Goal: Task Accomplishment & Management: Complete application form

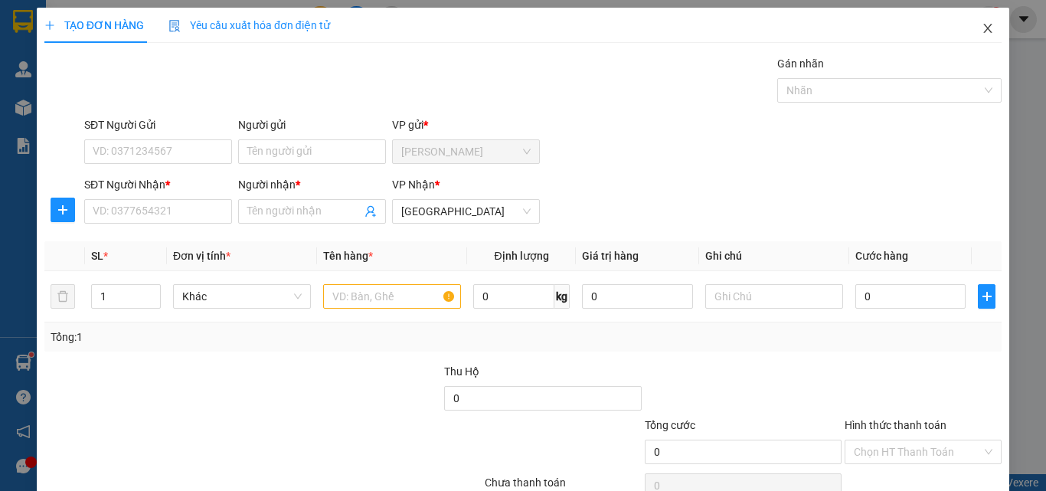
click at [984, 32] on icon "close" at bounding box center [988, 28] width 8 height 9
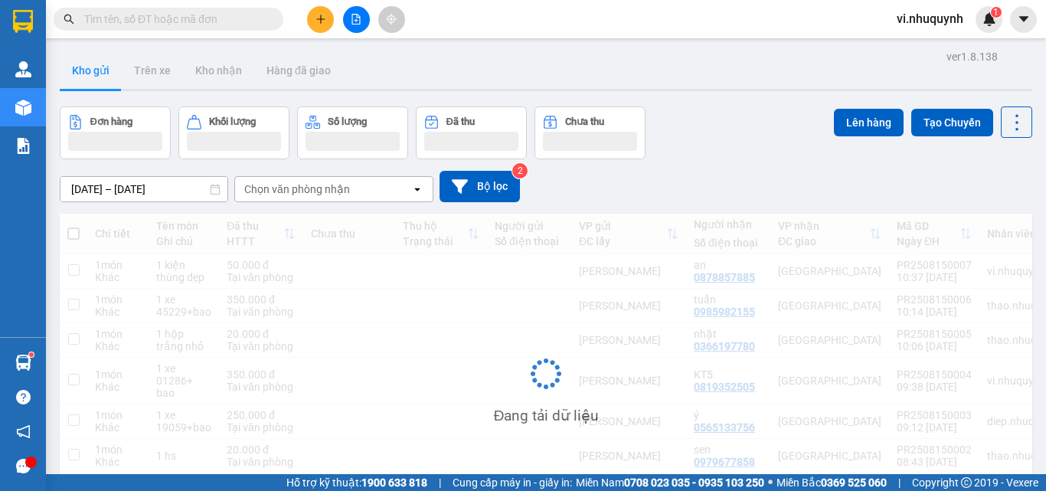
click at [90, 177] on input "[DATE] – [DATE]" at bounding box center [143, 189] width 167 height 24
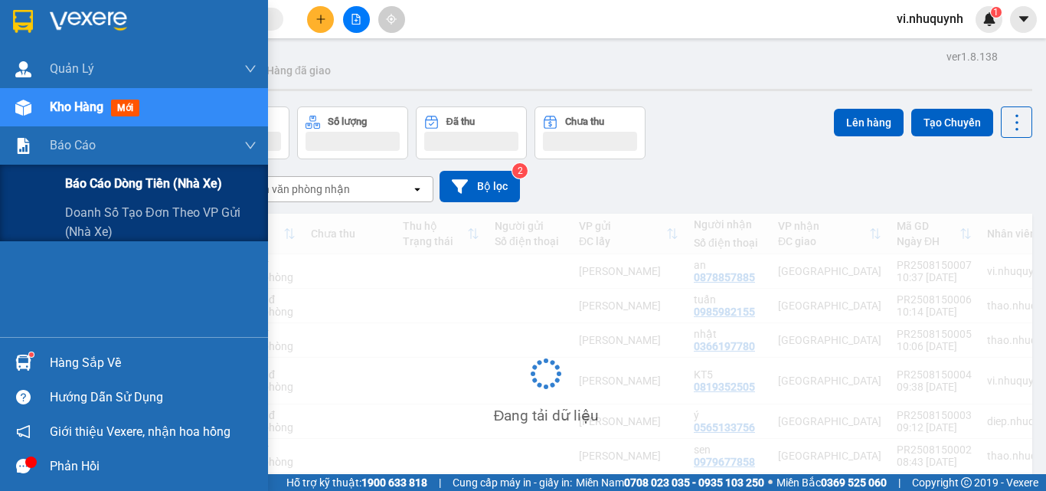
click at [95, 178] on span "Báo cáo dòng tiền (nhà xe)" at bounding box center [143, 183] width 157 height 19
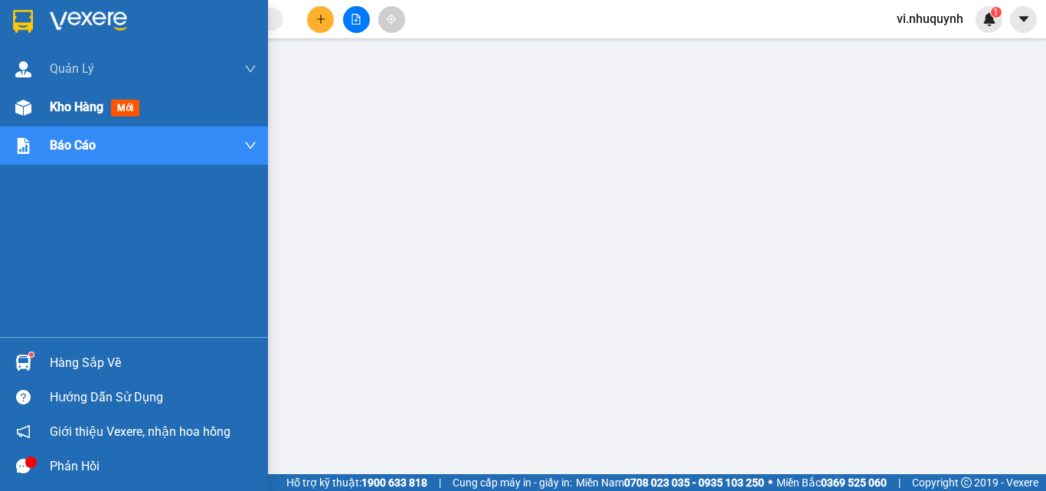
click at [67, 103] on span "Kho hàng" at bounding box center [77, 107] width 54 height 15
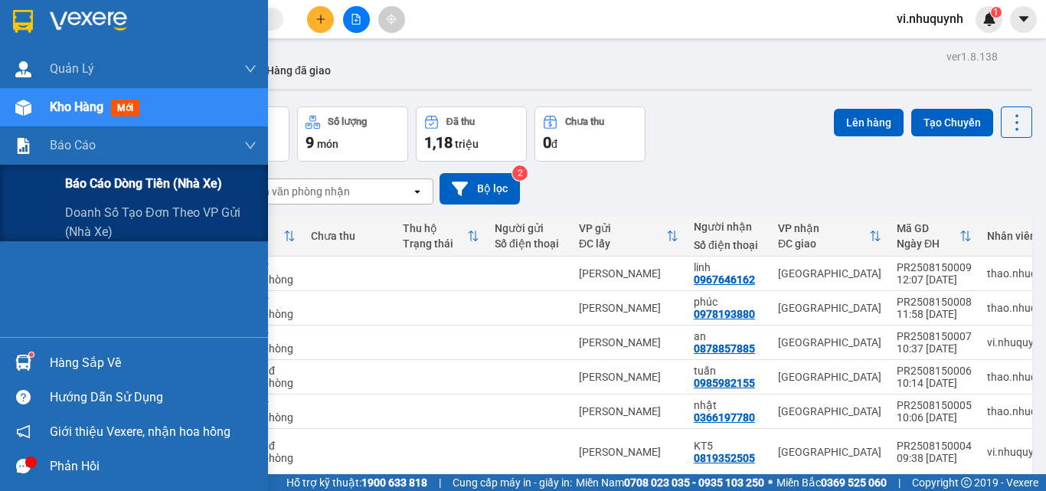
click at [103, 178] on span "Báo cáo dòng tiền (nhà xe)" at bounding box center [143, 183] width 157 height 19
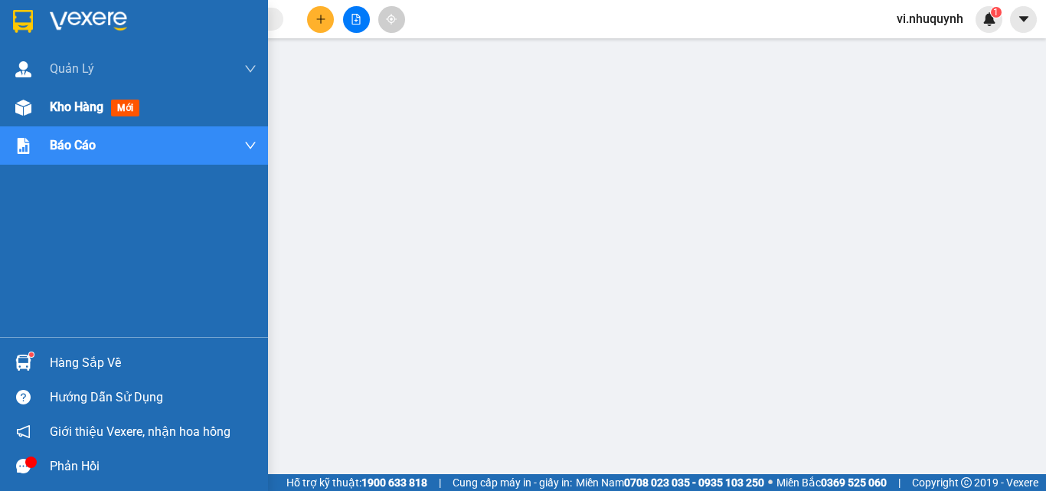
click at [67, 102] on span "Kho hàng" at bounding box center [77, 107] width 54 height 15
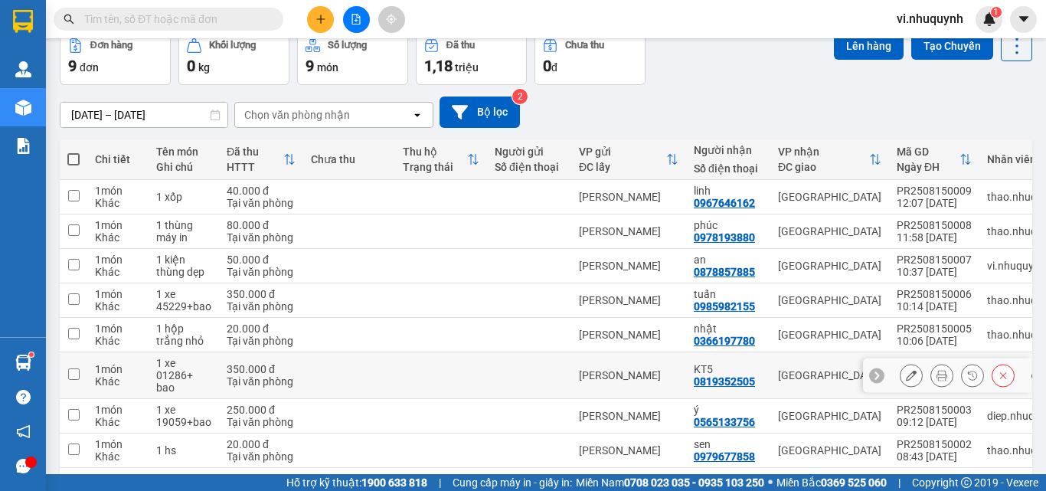
scroll to position [153, 0]
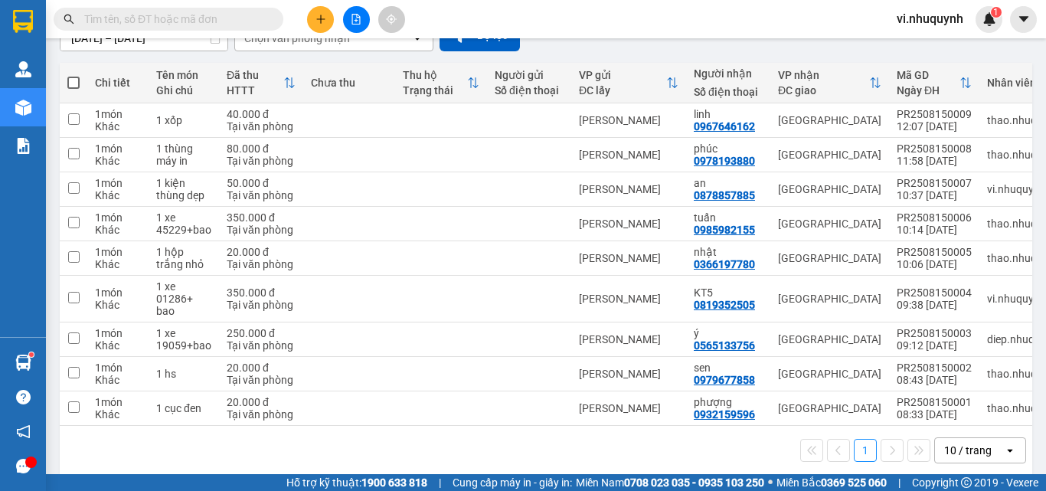
click at [201, 15] on input "text" at bounding box center [174, 19] width 181 height 17
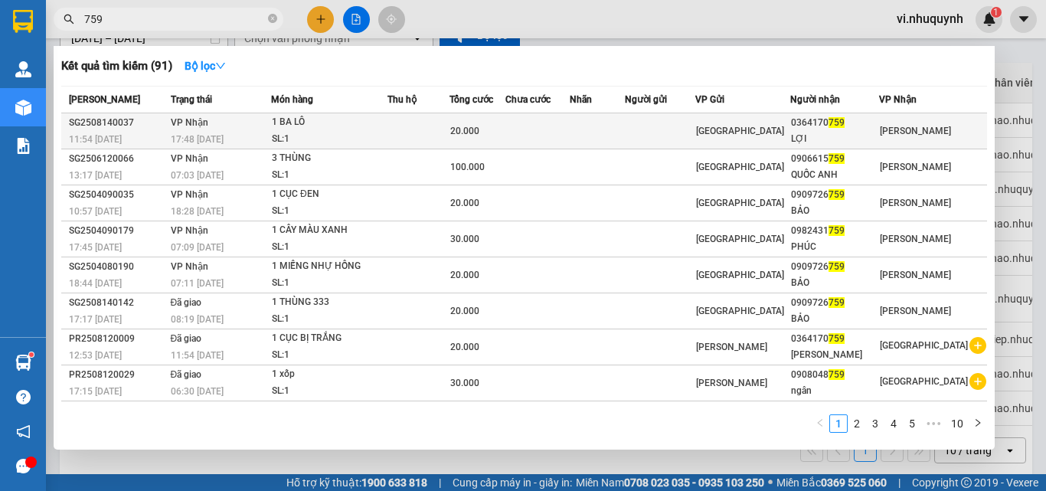
type input "759"
click at [835, 128] on div "0364170 759" at bounding box center [834, 123] width 87 height 16
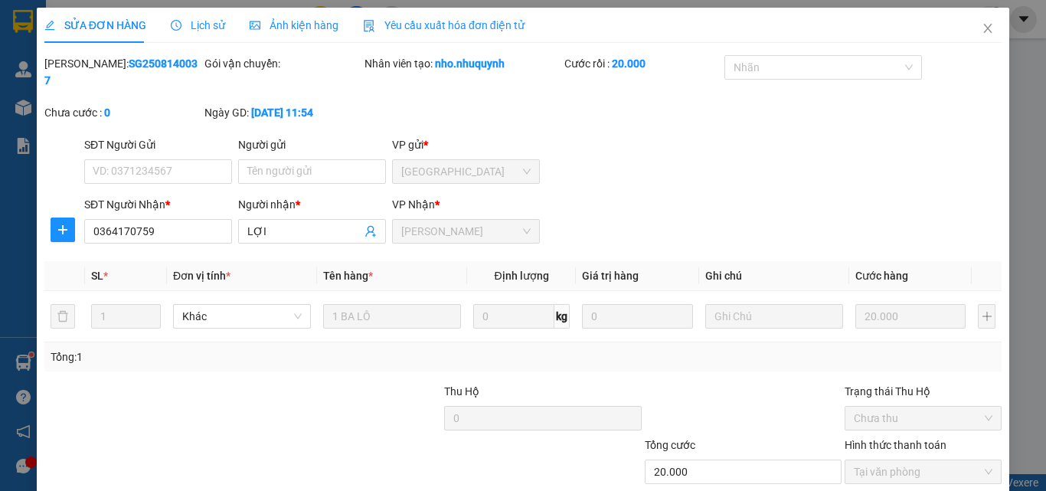
type input "0364170759"
type input "LỢI"
type input "20.000"
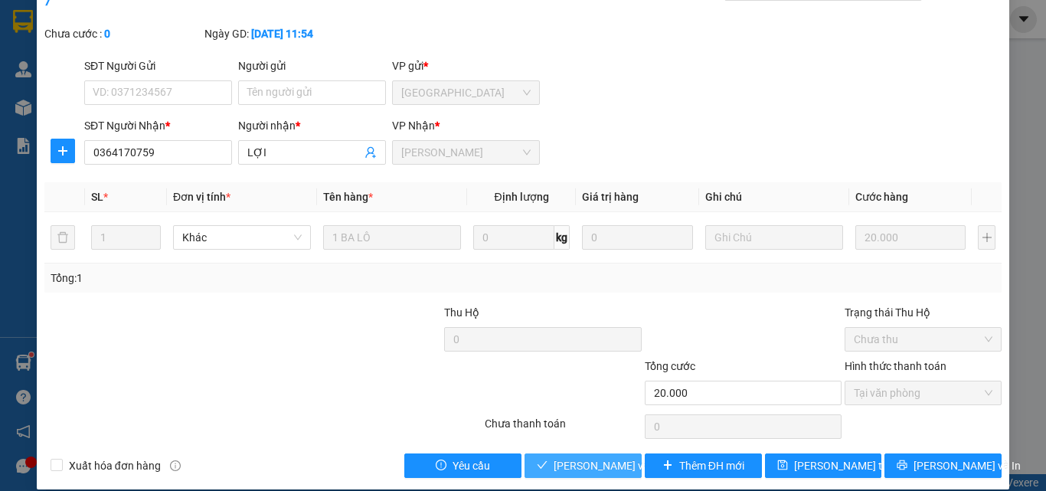
click at [568, 457] on span "[PERSON_NAME] và Giao hàng" at bounding box center [626, 465] width 147 height 17
